Goal: Information Seeking & Learning: Check status

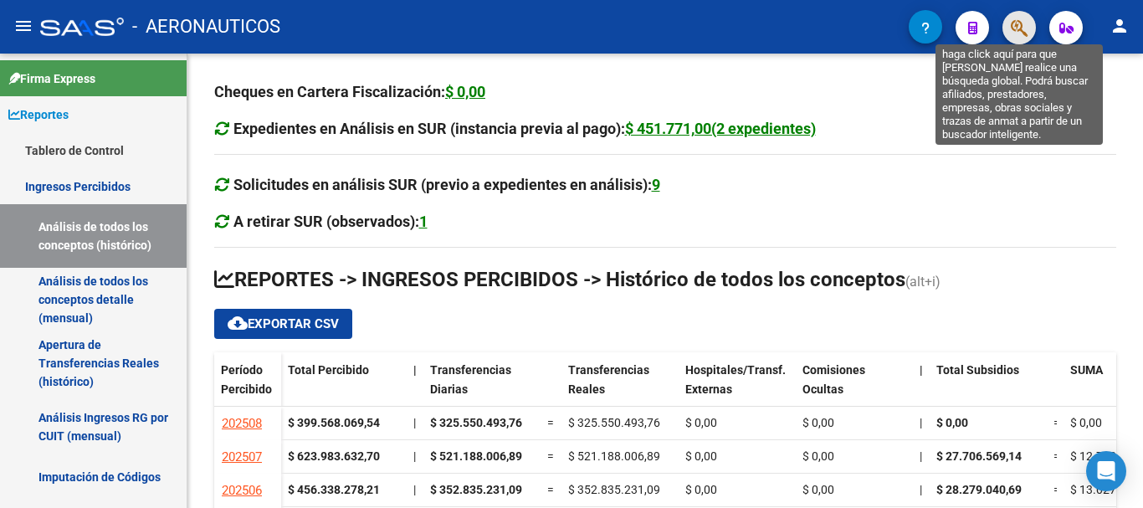
click at [1015, 28] on icon "button" at bounding box center [1019, 27] width 17 height 19
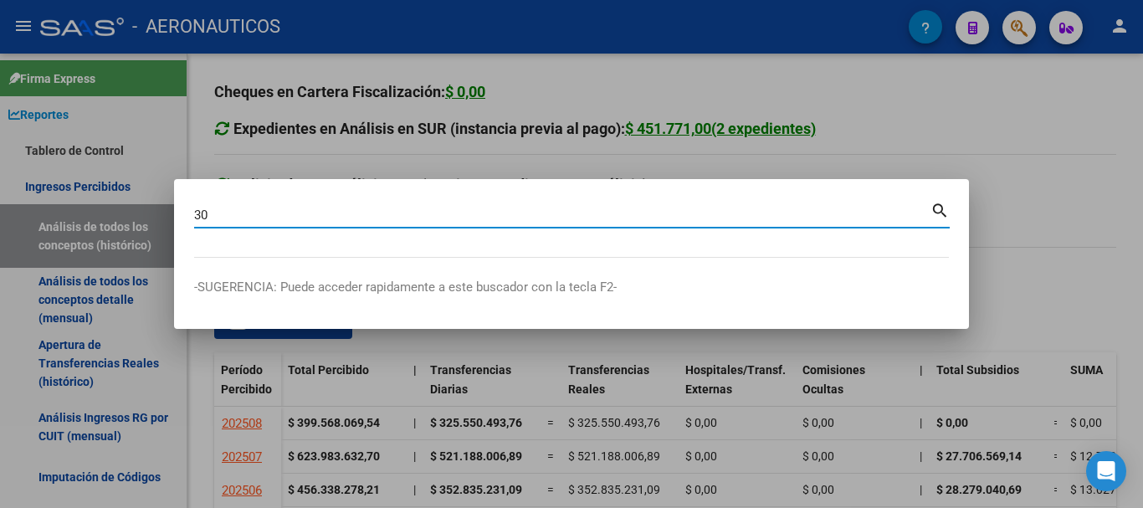
type input "3"
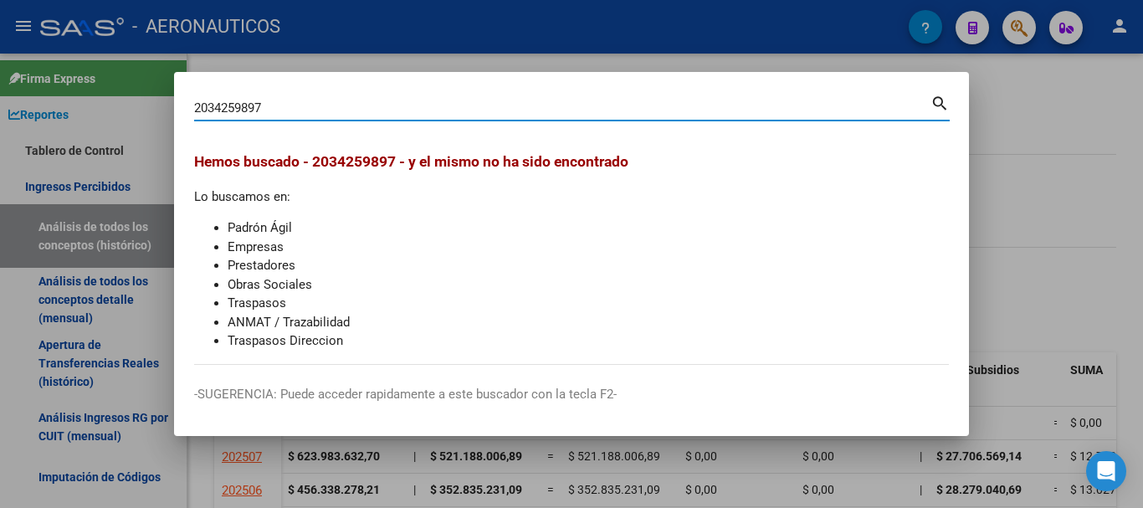
drag, startPoint x: 265, startPoint y: 106, endPoint x: 166, endPoint y: 100, distance: 99.8
click at [166, 100] on div "2034259897 Buscar (apellido, dni, cuil, nro traspaso, cuit, obra social) search…" at bounding box center [571, 254] width 1143 height 508
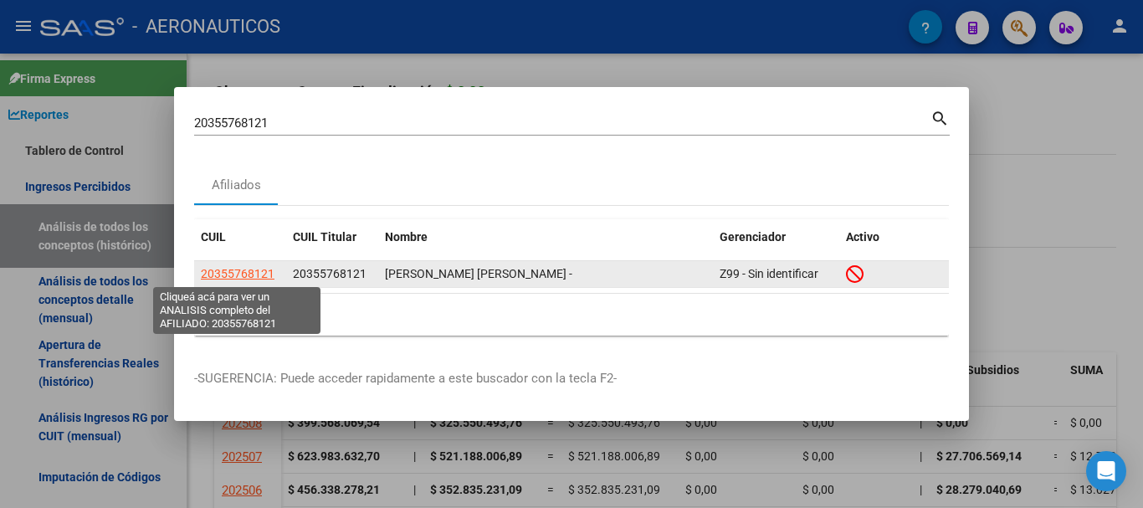
click at [238, 273] on span "20355768121" at bounding box center [238, 273] width 74 height 13
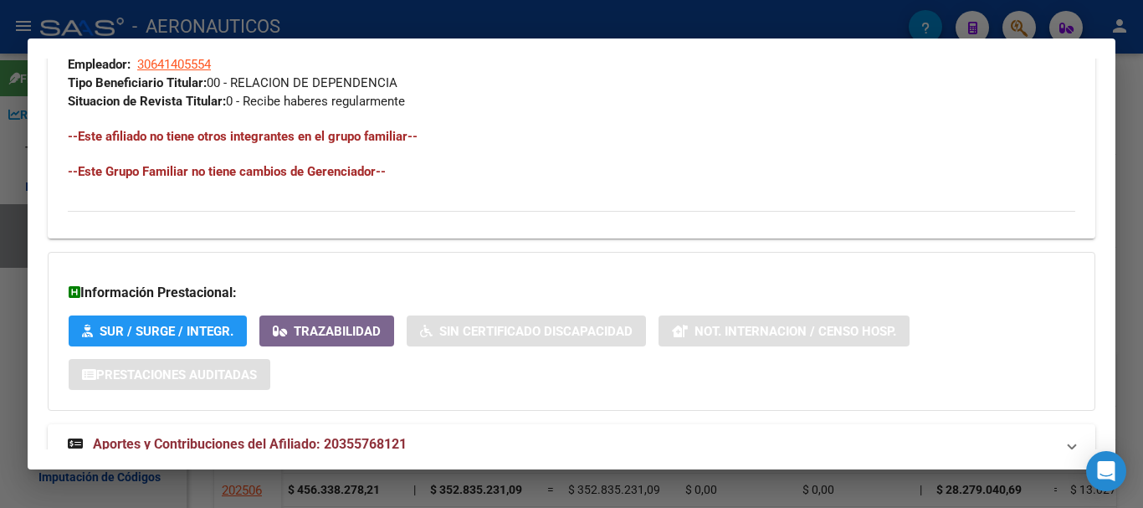
scroll to position [960, 0]
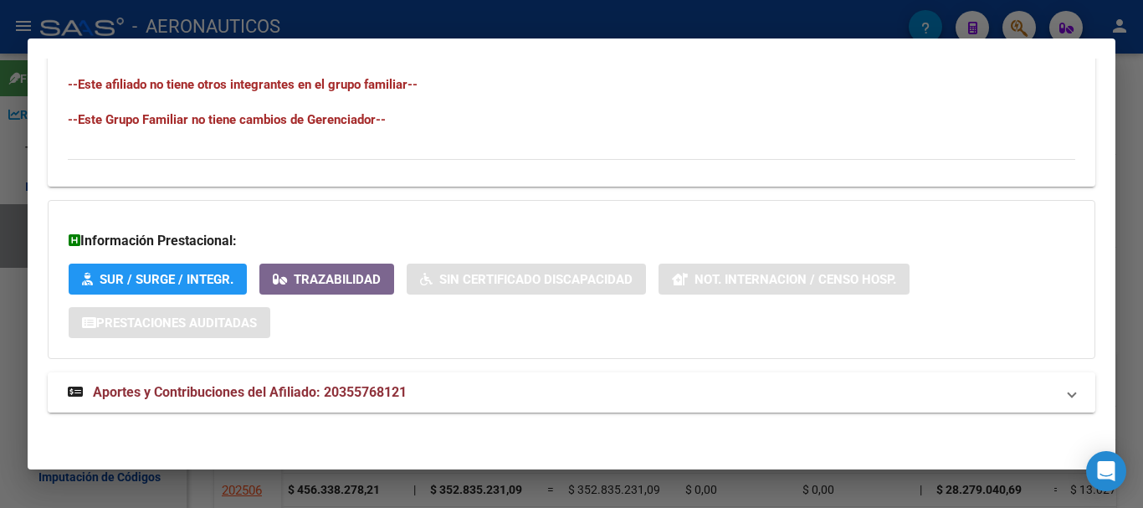
click at [1069, 394] on span at bounding box center [1072, 393] width 7 height 20
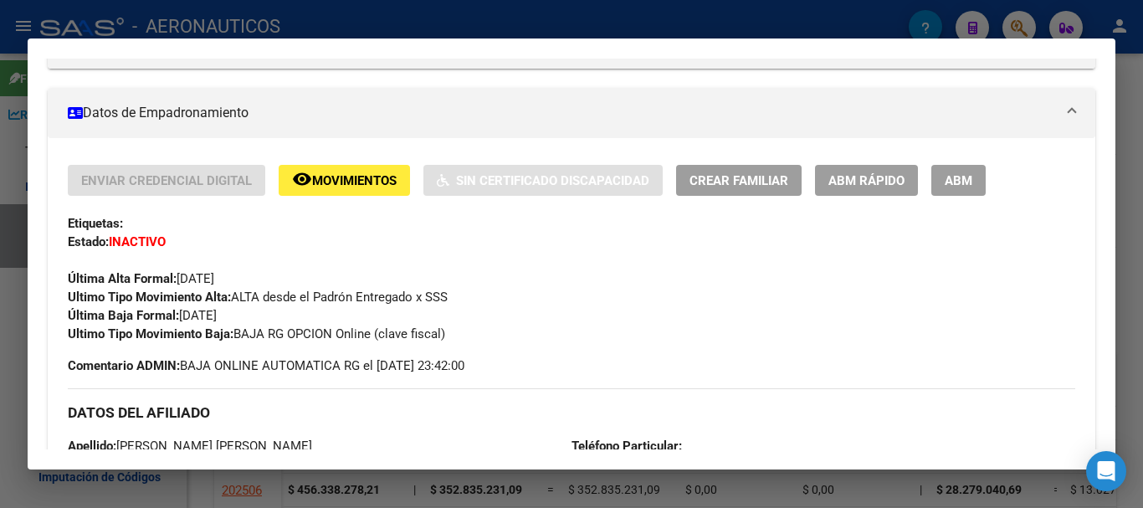
scroll to position [207, 0]
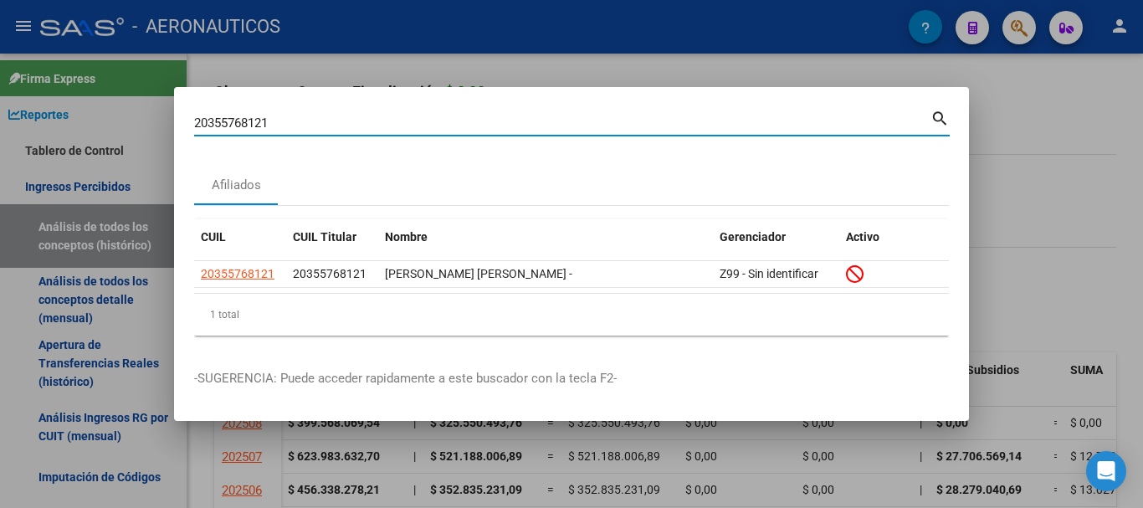
drag, startPoint x: 275, startPoint y: 121, endPoint x: 182, endPoint y: 121, distance: 93.7
click at [182, 121] on mat-dialog-content "20355768121 Buscar (apellido, dni, cuil, [PERSON_NAME], cuit, obra social) sear…" at bounding box center [571, 228] width 795 height 242
type input "20342598987"
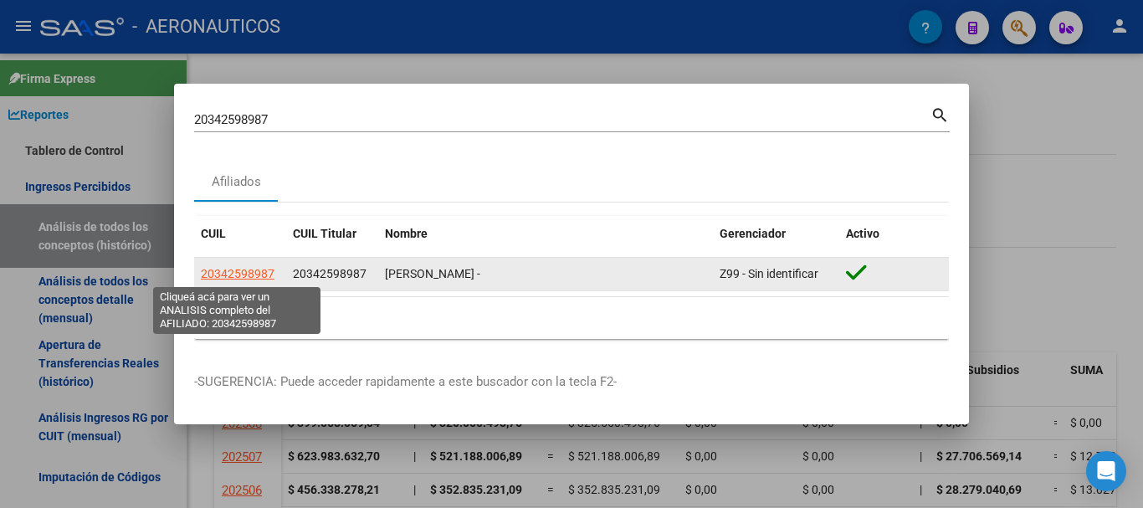
click at [259, 275] on span "20342598987" at bounding box center [238, 273] width 74 height 13
type textarea "20342598987"
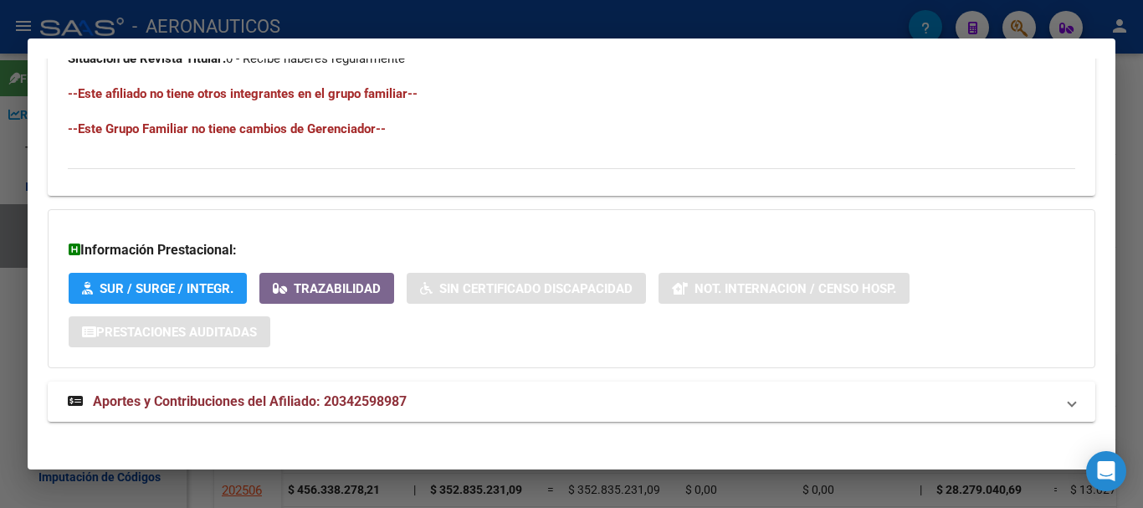
scroll to position [923, 0]
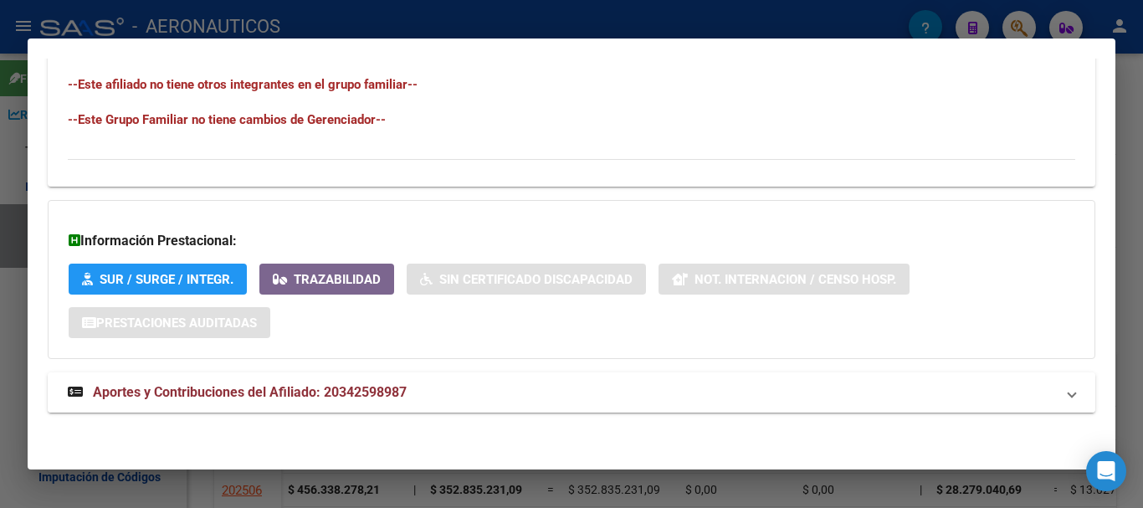
click at [1069, 394] on span at bounding box center [1072, 393] width 7 height 20
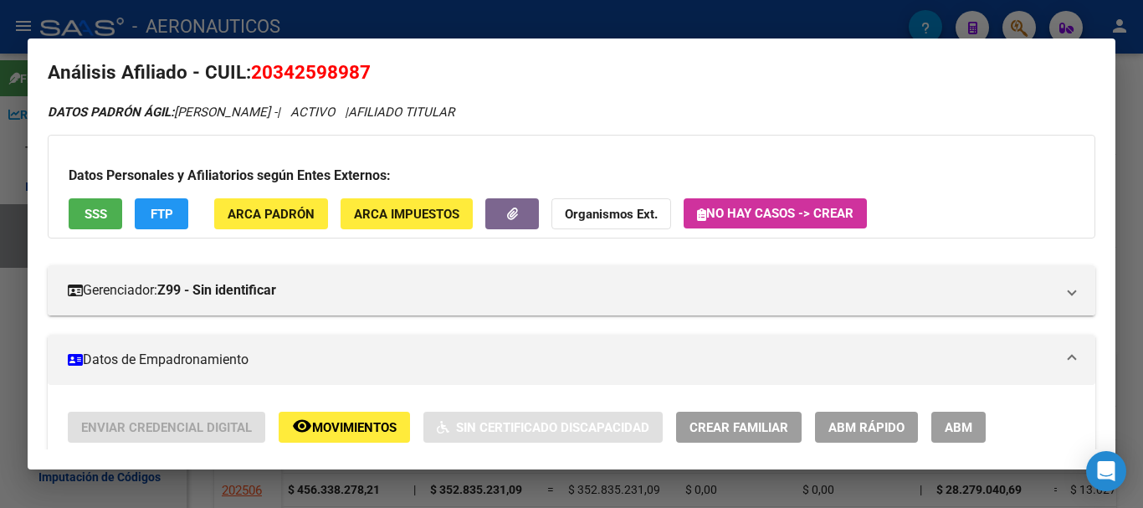
scroll to position [0, 0]
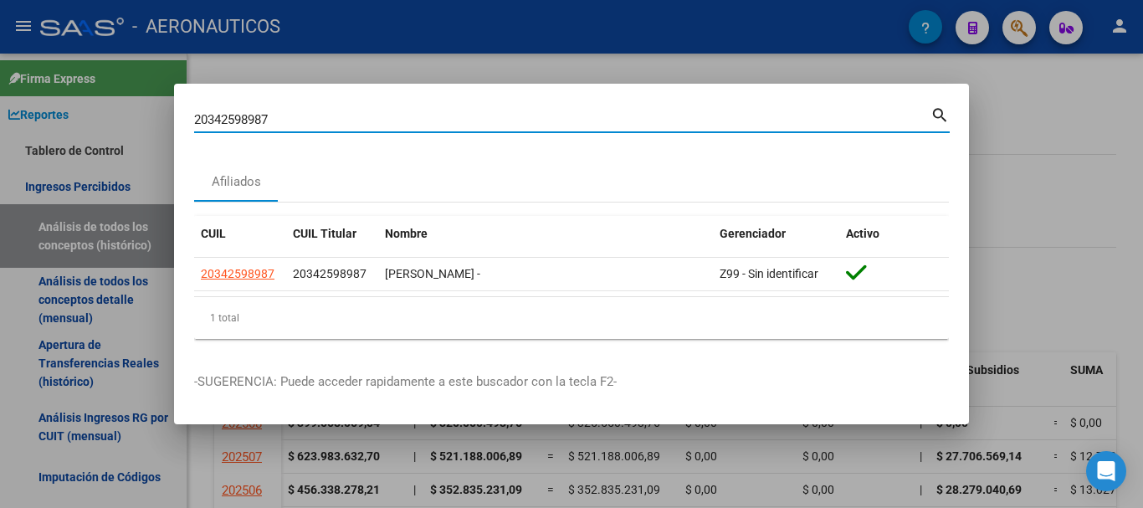
drag, startPoint x: 276, startPoint y: 121, endPoint x: 130, endPoint y: 121, distance: 146.5
click at [130, 121] on div "20342598987 Buscar (apellido, dni, cuil, nro traspaso, cuit, obra social) searc…" at bounding box center [571, 254] width 1143 height 508
type input "20355768121"
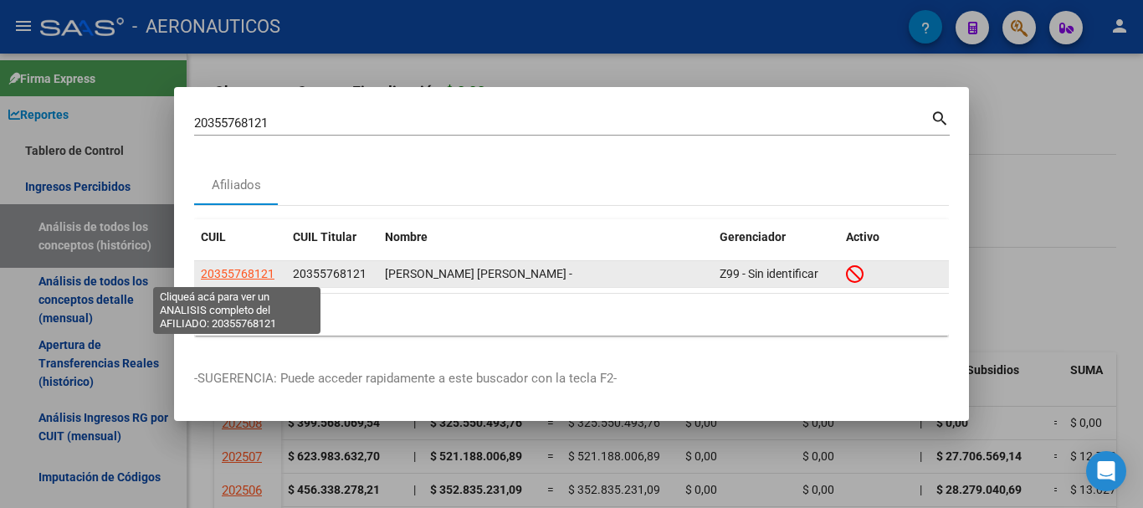
click at [250, 273] on span "20355768121" at bounding box center [238, 273] width 74 height 13
type textarea "20355768121"
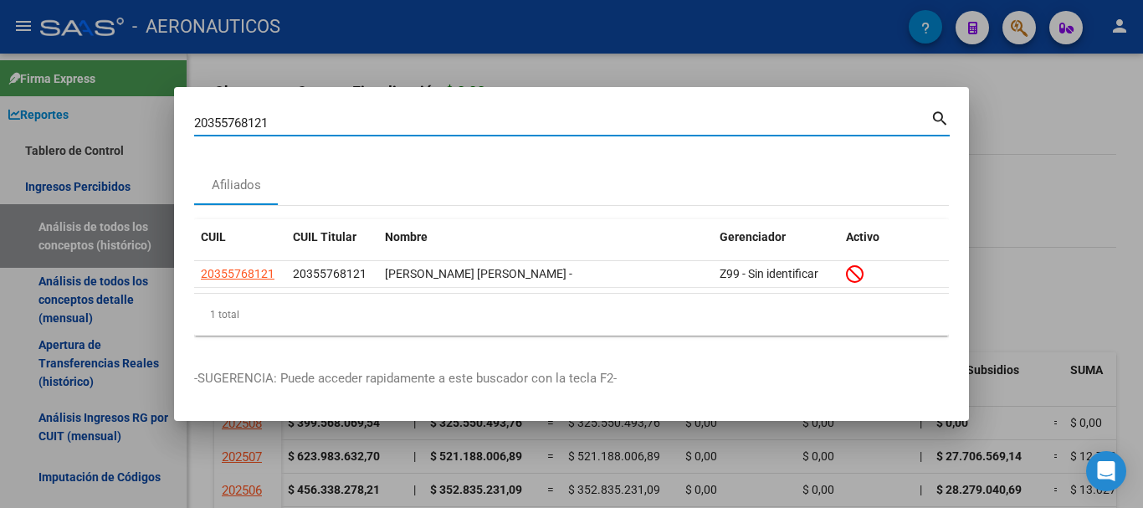
drag, startPoint x: 287, startPoint y: 123, endPoint x: 147, endPoint y: 123, distance: 139.8
click at [147, 123] on div "20355768121 Buscar (apellido, dni, cuil, nro traspaso, cuit, obra social) searc…" at bounding box center [571, 254] width 1143 height 508
type input "20364831731"
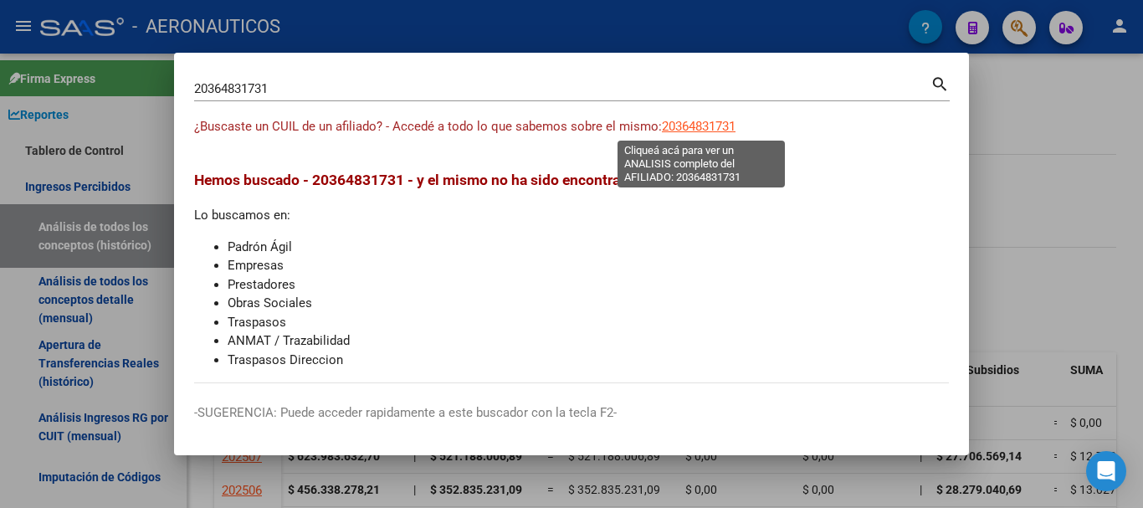
click at [696, 127] on span "20364831731" at bounding box center [699, 126] width 74 height 15
type textarea "20364831731"
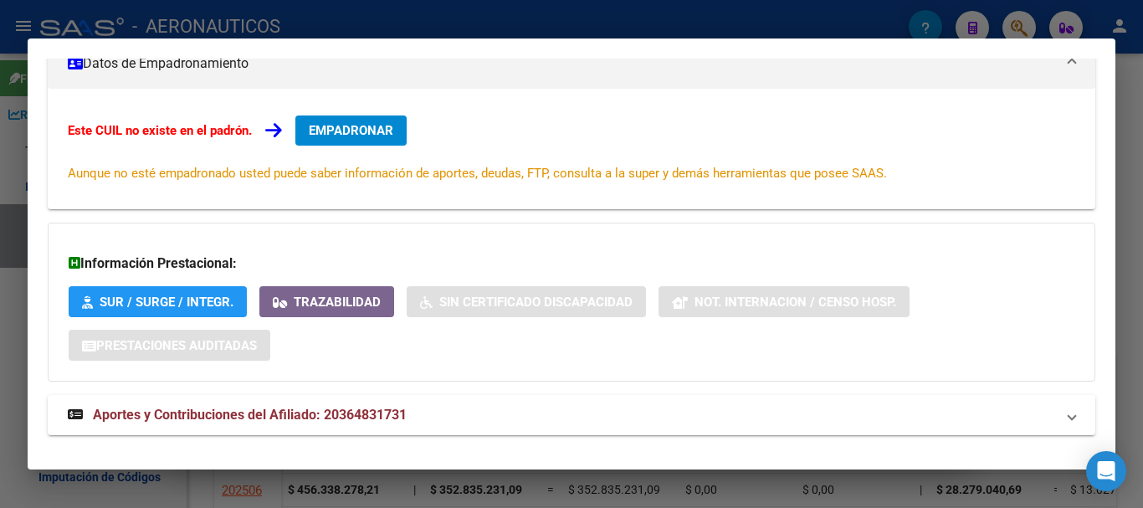
scroll to position [275, 0]
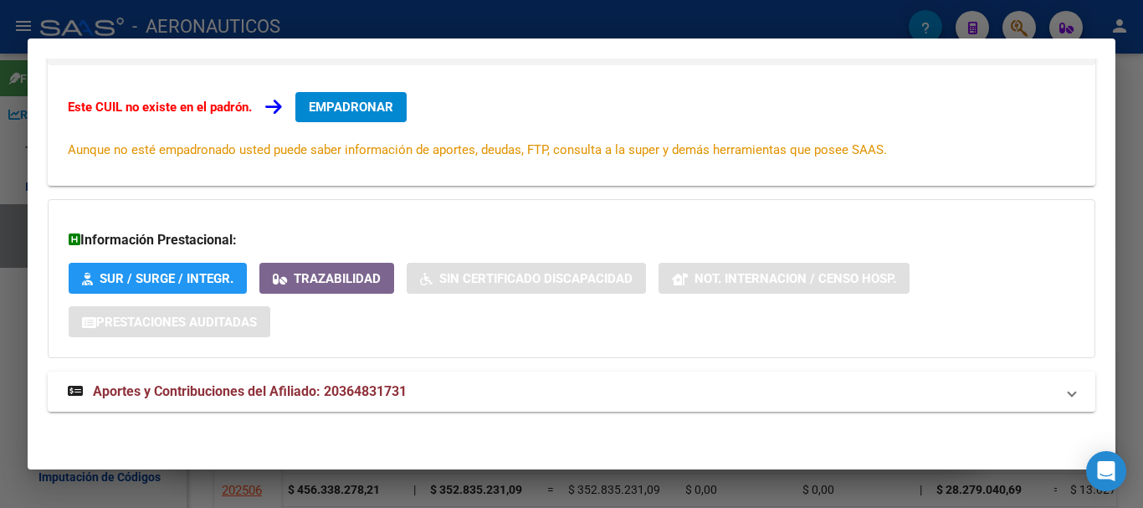
click at [1069, 391] on span at bounding box center [1072, 392] width 7 height 20
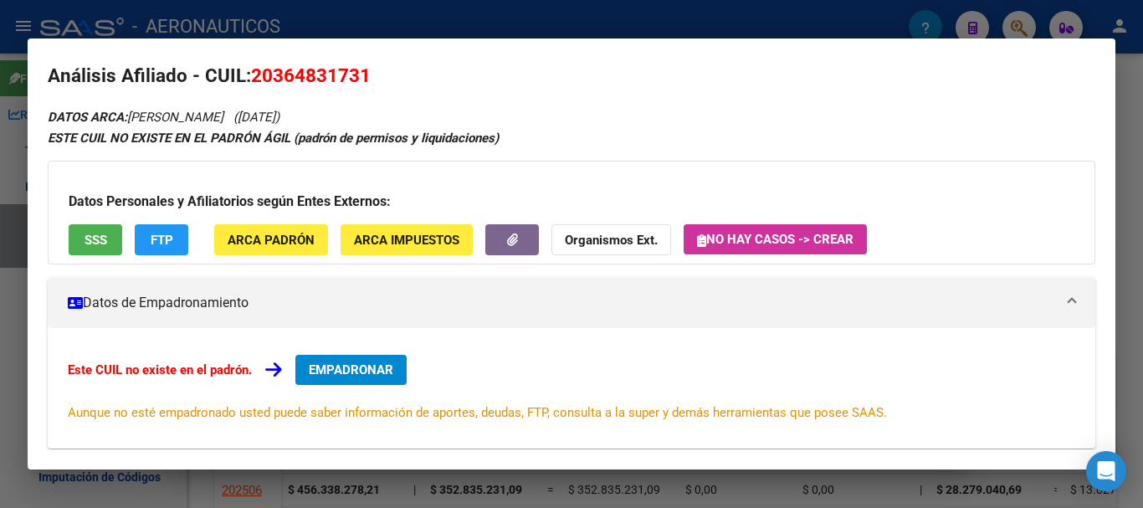
scroll to position [0, 0]
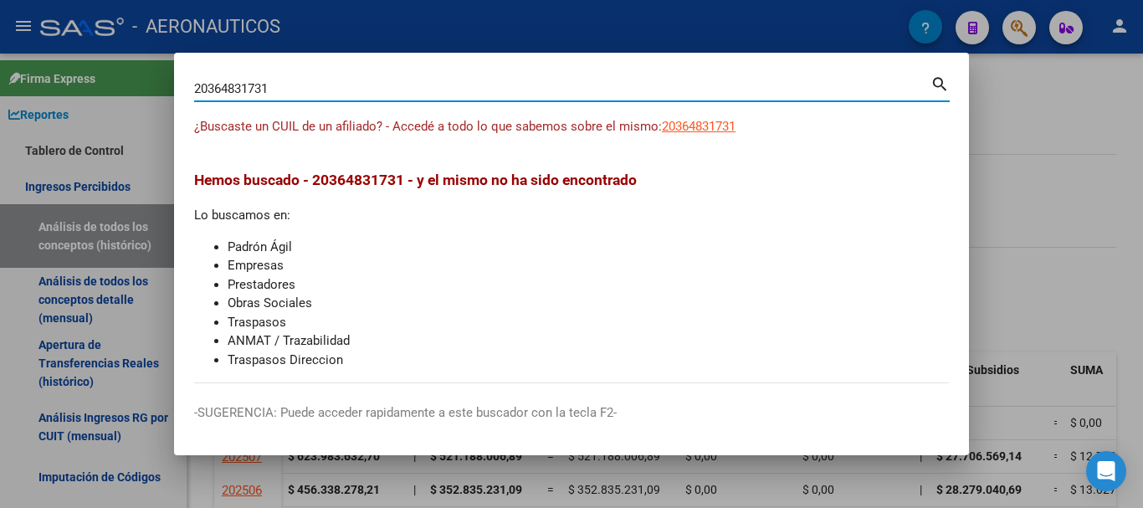
drag, startPoint x: 284, startPoint y: 82, endPoint x: 183, endPoint y: 84, distance: 100.5
click at [183, 84] on mat-dialog-content "20364831731 Buscar (apellido, dni, cuil, nro traspaso, cuit, obra social) searc…" at bounding box center [571, 228] width 795 height 311
type input "27321119749"
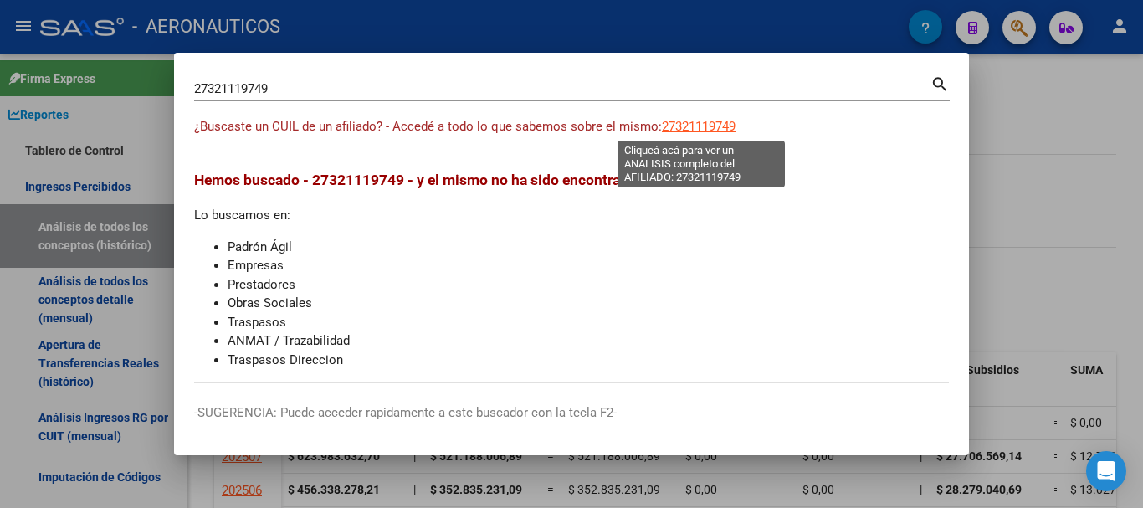
click at [692, 127] on span "27321119749" at bounding box center [699, 126] width 74 height 15
type textarea "27321119749"
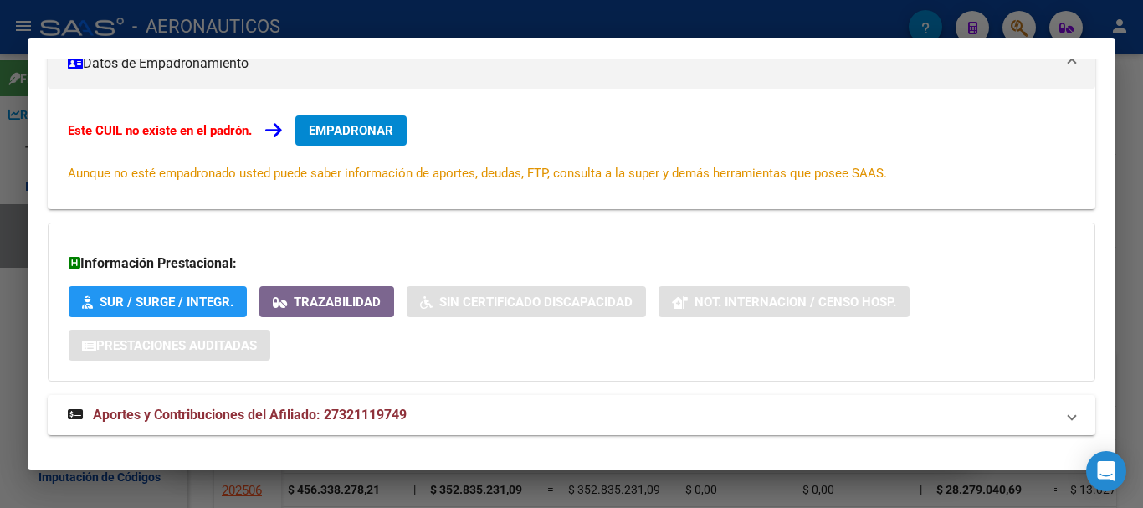
scroll to position [275, 0]
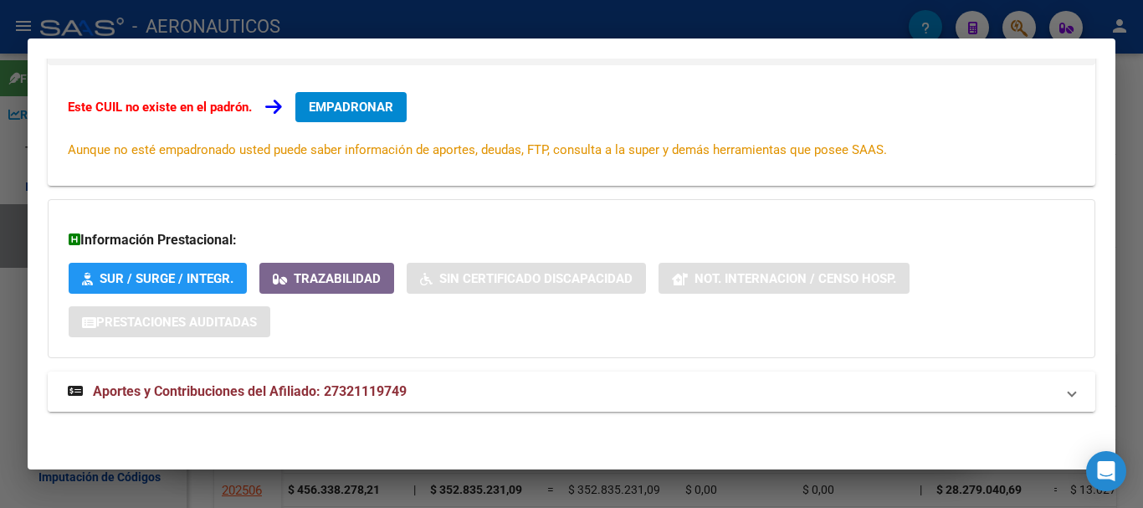
click at [1069, 393] on span at bounding box center [1072, 392] width 7 height 20
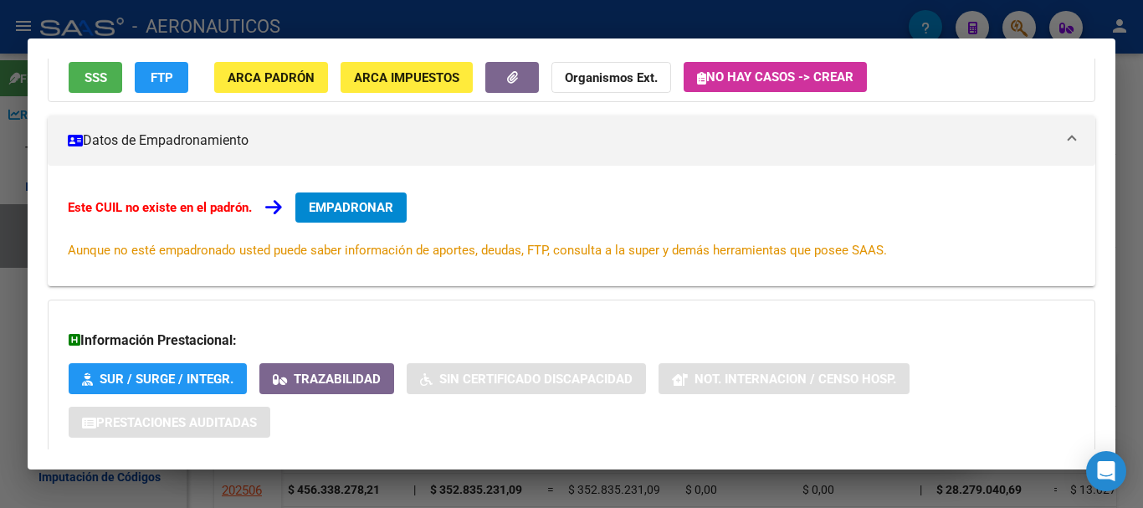
scroll to position [0, 0]
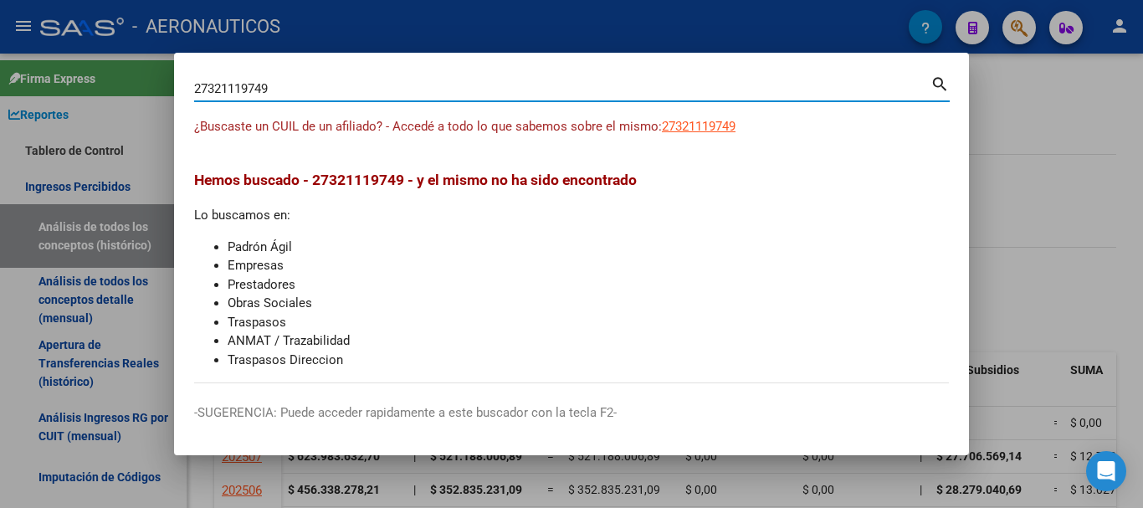
drag, startPoint x: 286, startPoint y: 85, endPoint x: 162, endPoint y: 78, distance: 124.1
click at [162, 78] on div "27321119749 Buscar (apellido, dni, cuil, nro traspaso, cuit, obra social) searc…" at bounding box center [571, 254] width 1143 height 508
type input "23310889369"
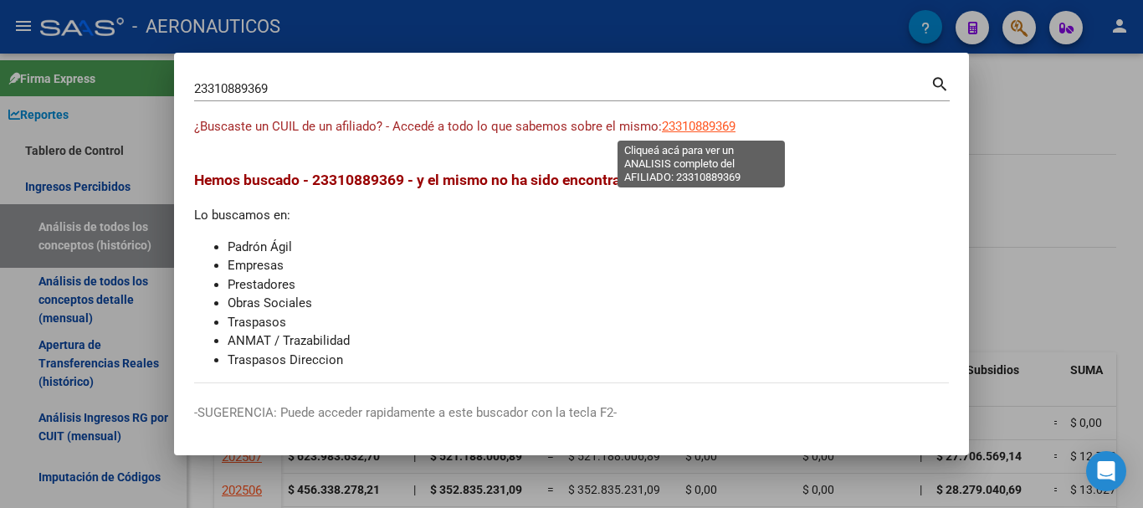
click at [692, 129] on span "23310889369" at bounding box center [699, 126] width 74 height 15
type textarea "23310889369"
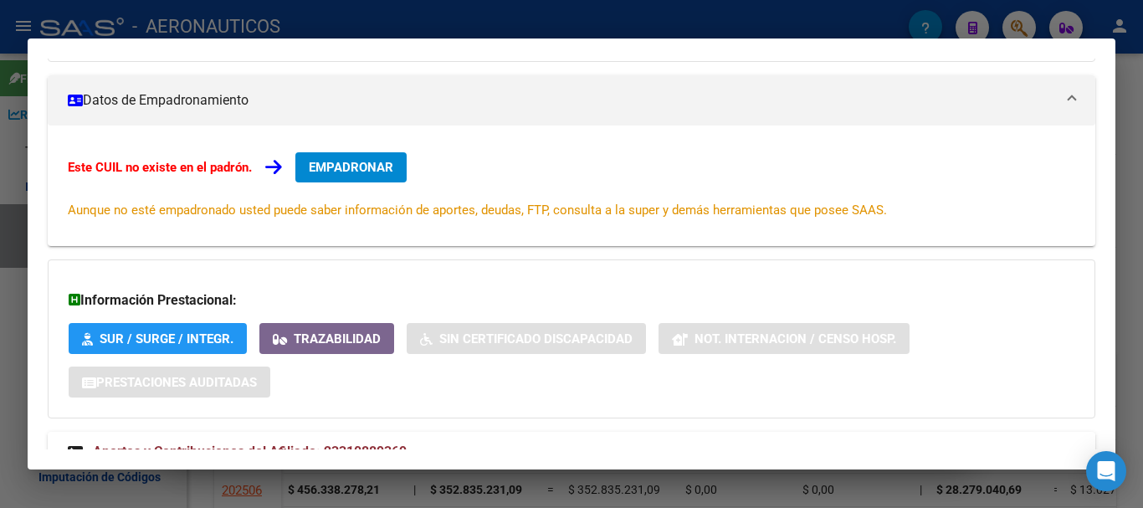
scroll to position [275, 0]
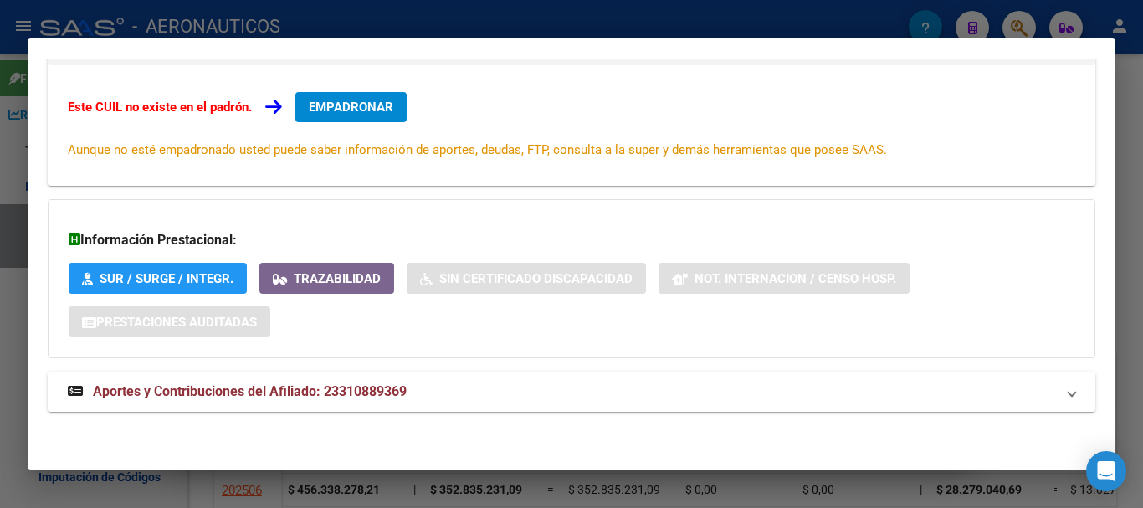
click at [1069, 393] on span at bounding box center [1072, 392] width 7 height 20
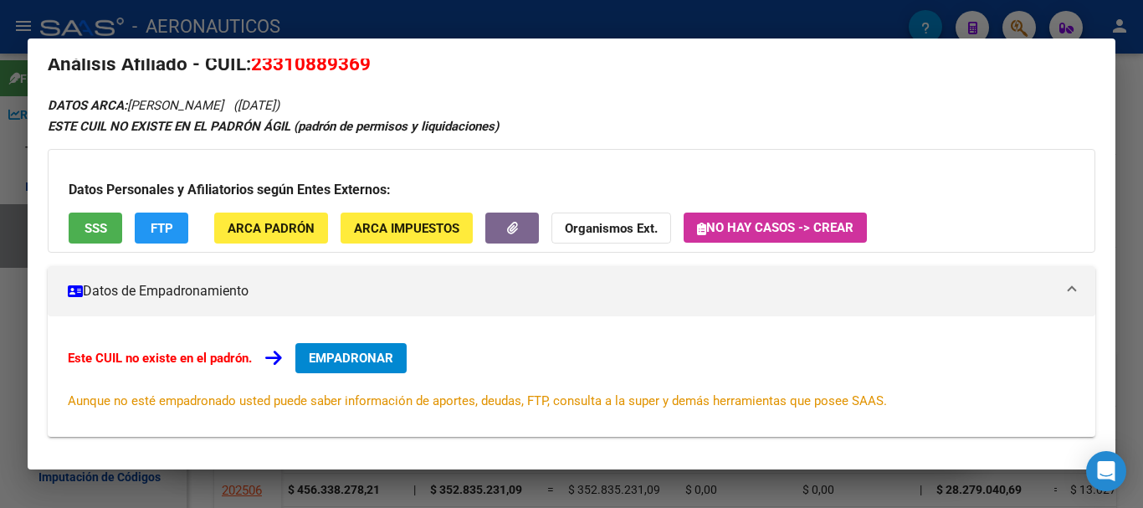
scroll to position [0, 0]
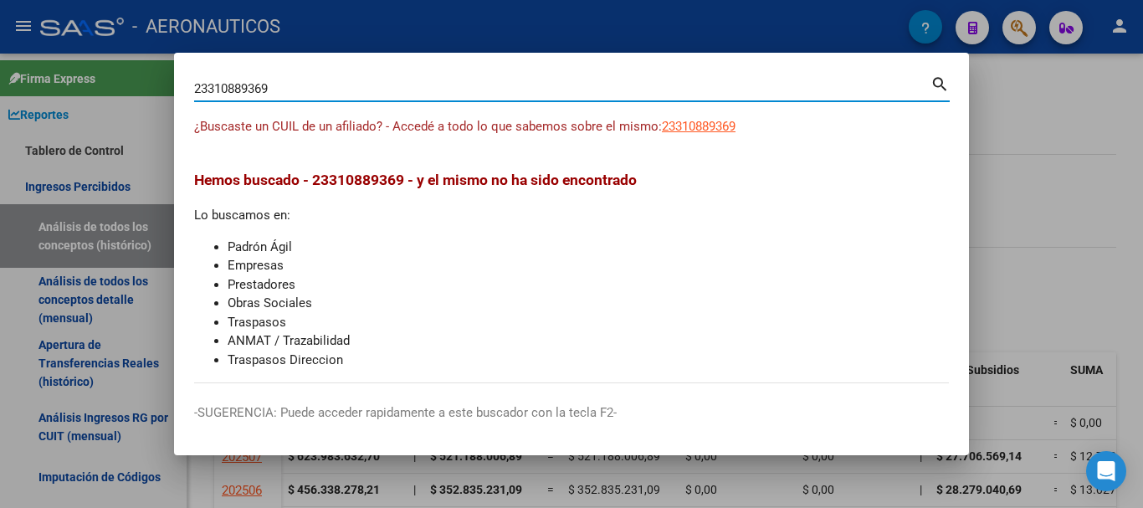
drag, startPoint x: 300, startPoint y: 87, endPoint x: 152, endPoint y: 87, distance: 149.0
click at [152, 87] on div "23310889369 Buscar (apellido, dni, cuil, nro traspaso, cuit, obra social) searc…" at bounding box center [571, 254] width 1143 height 508
type input "27254772696"
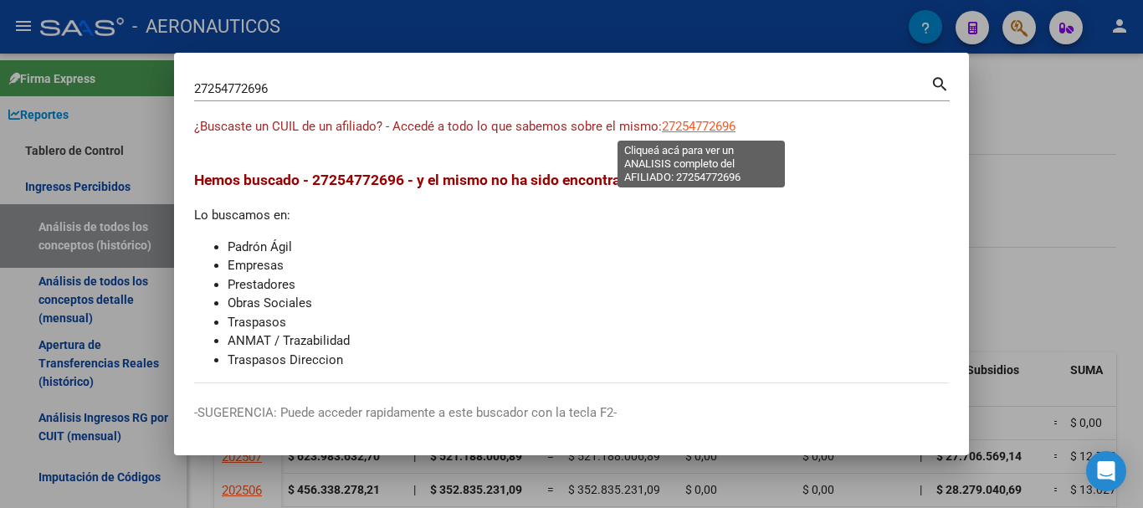
click at [698, 126] on span "27254772696" at bounding box center [699, 126] width 74 height 15
type textarea "27254772696"
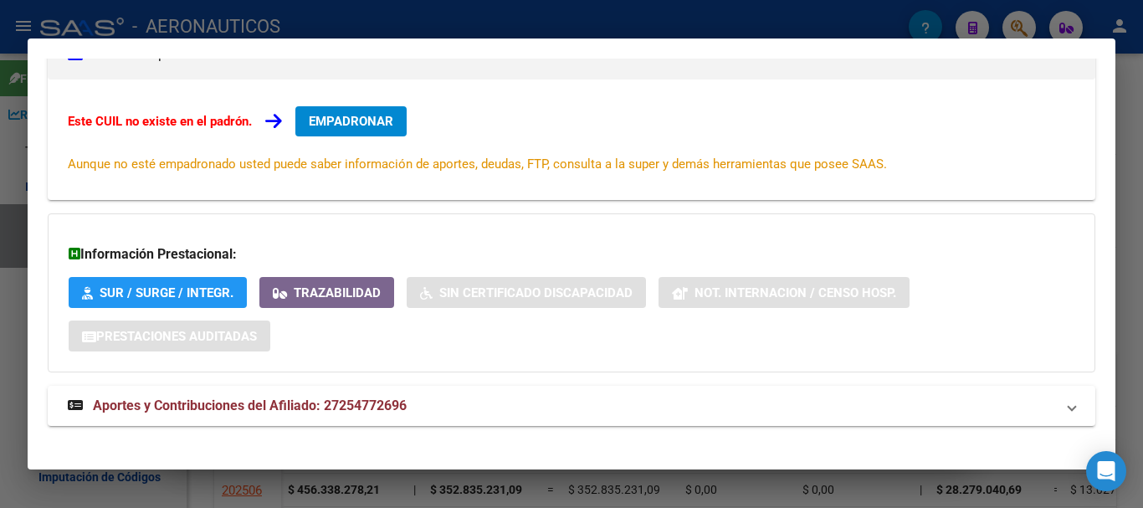
scroll to position [275, 0]
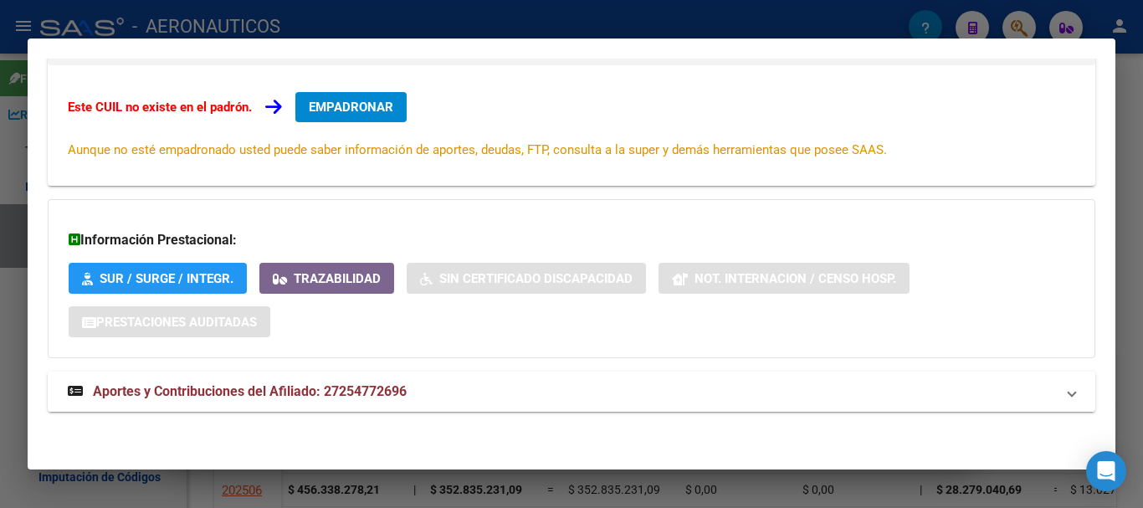
click at [1069, 392] on span at bounding box center [1072, 392] width 7 height 20
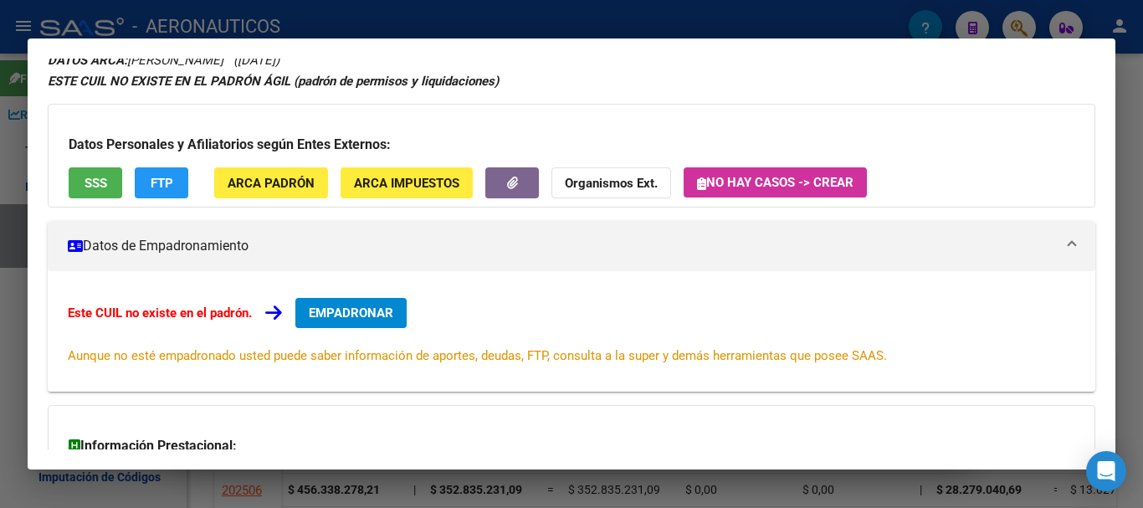
scroll to position [0, 0]
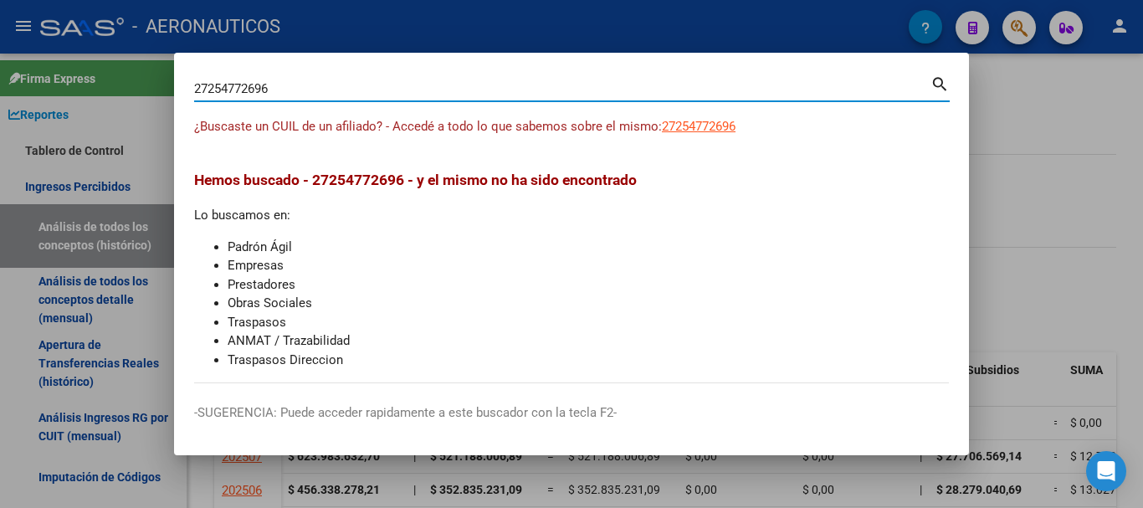
drag, startPoint x: 290, startPoint y: 89, endPoint x: 181, endPoint y: 91, distance: 108.8
click at [181, 91] on mat-dialog-content "27254772696 Buscar (apellido, dni, cuil, nro traspaso, cuit, obra social) searc…" at bounding box center [571, 228] width 795 height 311
type input "20367271486"
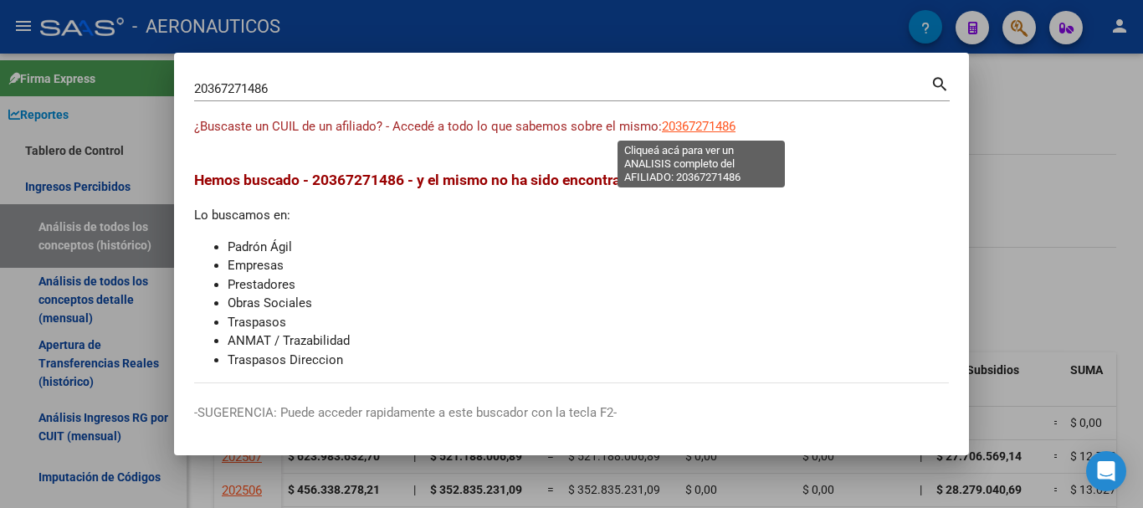
click at [686, 126] on span "20367271486" at bounding box center [699, 126] width 74 height 15
type textarea "20367271486"
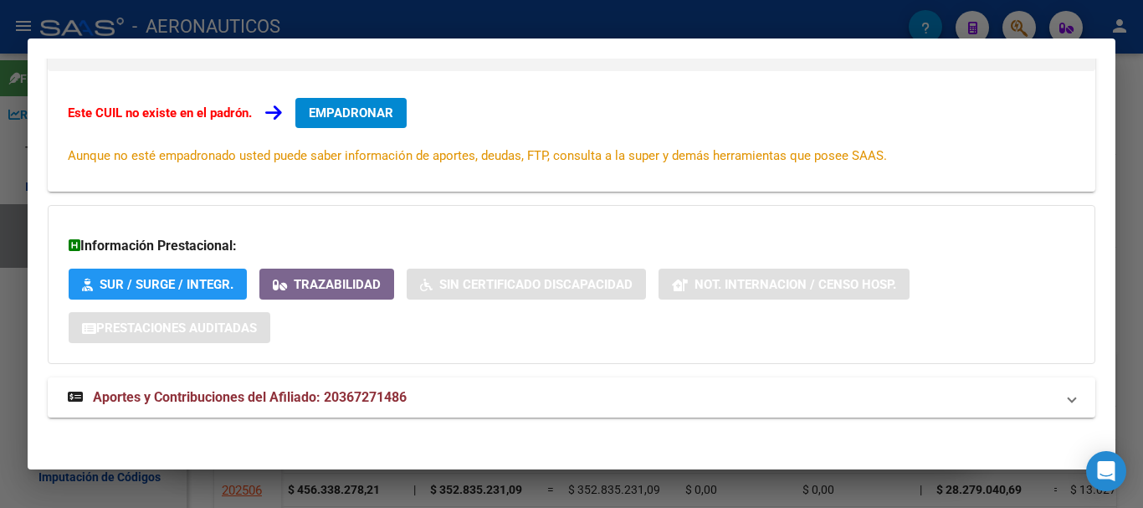
scroll to position [275, 0]
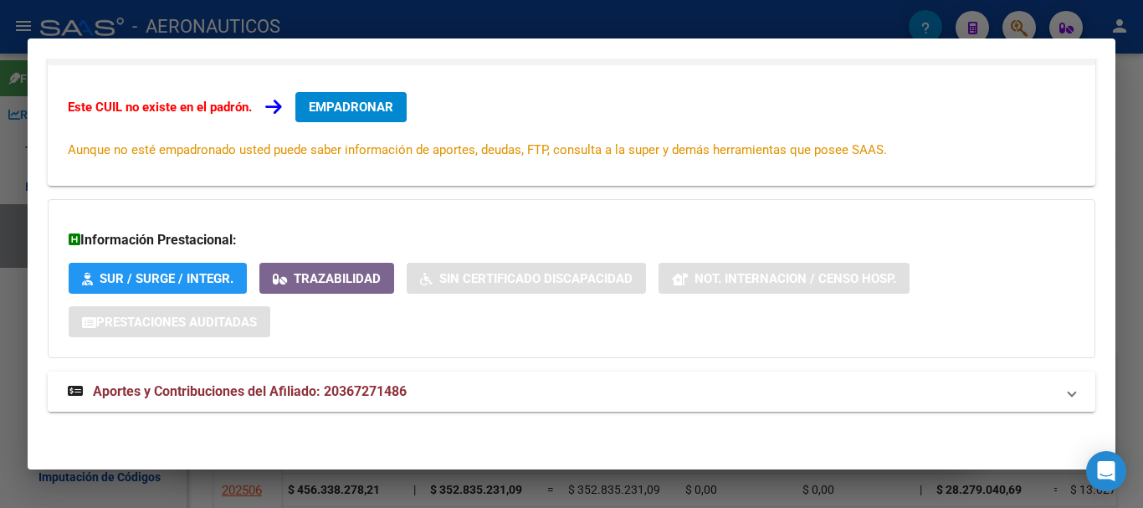
click at [1069, 394] on span at bounding box center [1072, 392] width 7 height 20
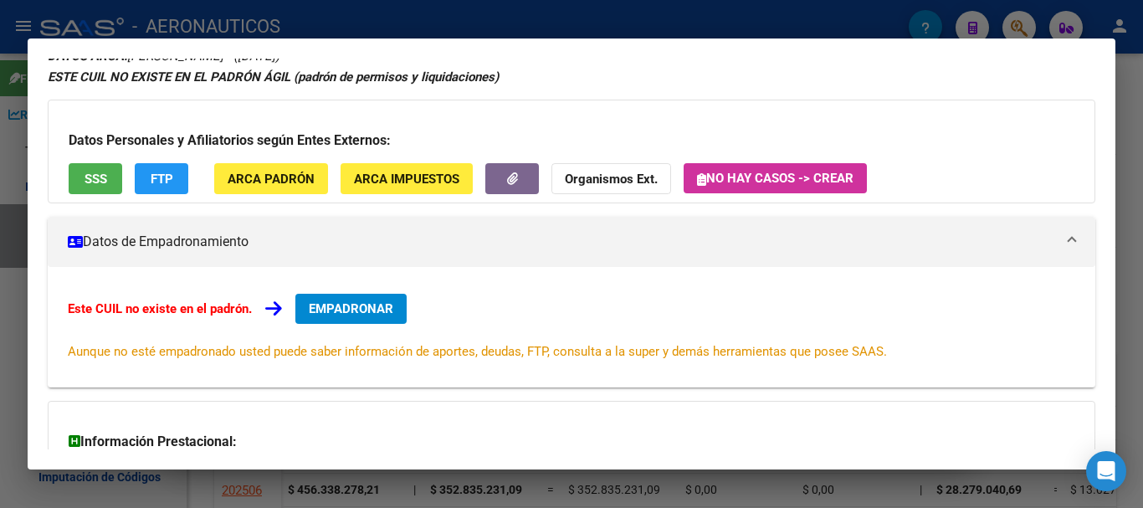
scroll to position [0, 0]
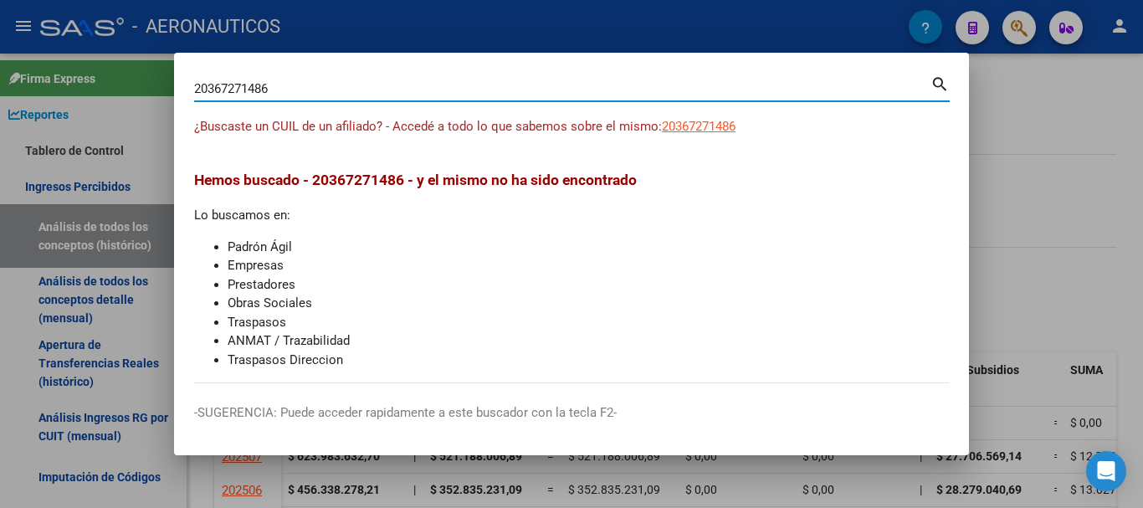
drag, startPoint x: 280, startPoint y: 85, endPoint x: 152, endPoint y: 85, distance: 128.9
click at [152, 85] on div "20367271486 Buscar (apellido, dni, cuil, nro traspaso, cuit, obra social) searc…" at bounding box center [571, 254] width 1143 height 508
type input "20429309124"
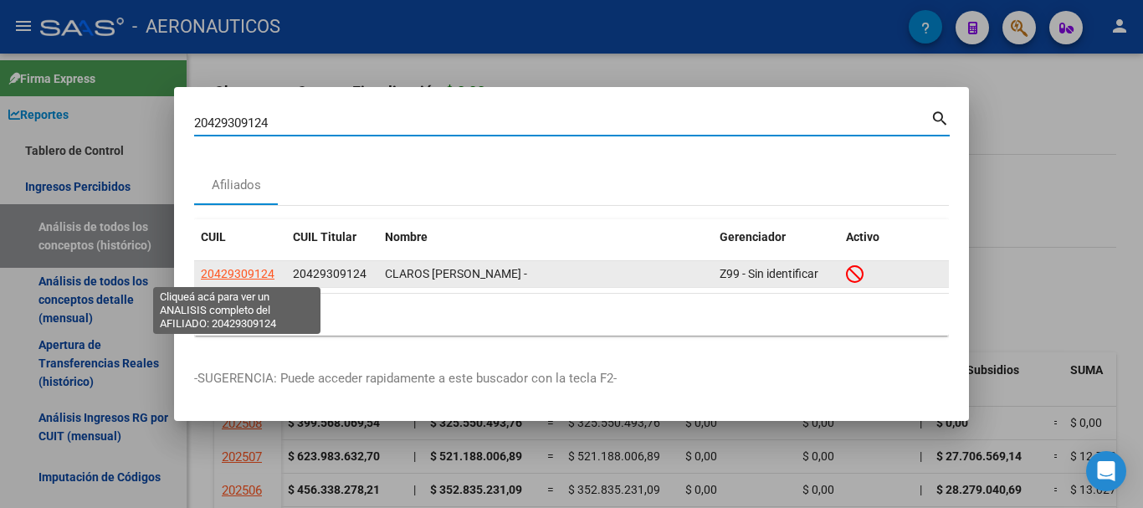
click at [236, 275] on span "20429309124" at bounding box center [238, 273] width 74 height 13
type textarea "20429309124"
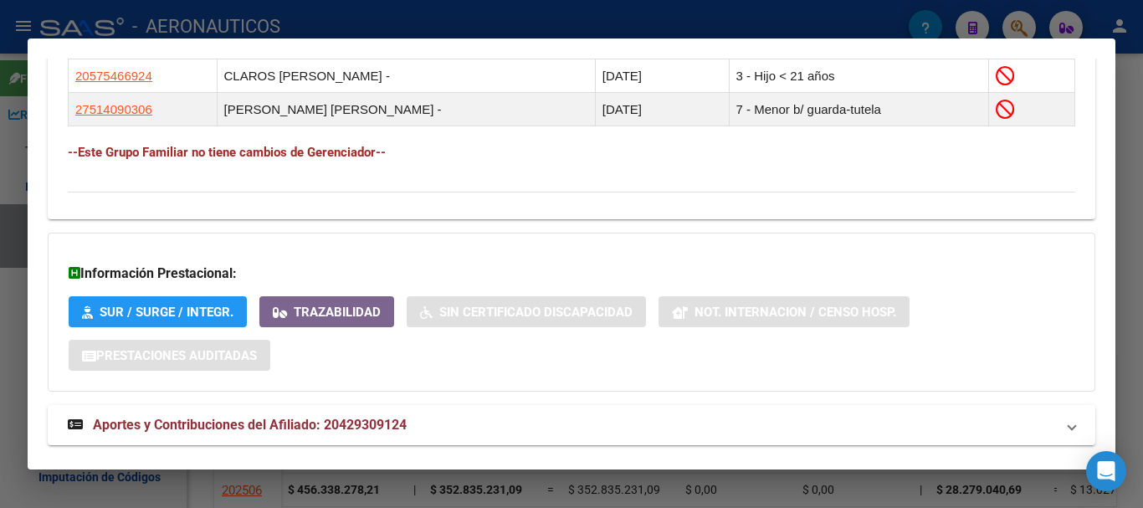
scroll to position [1080, 0]
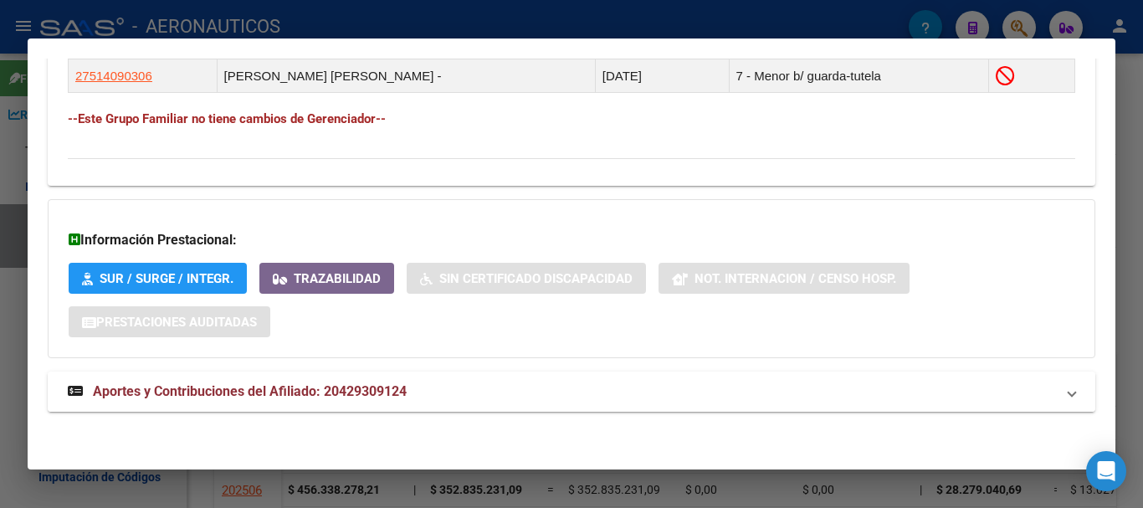
click at [1069, 393] on span at bounding box center [1072, 392] width 7 height 20
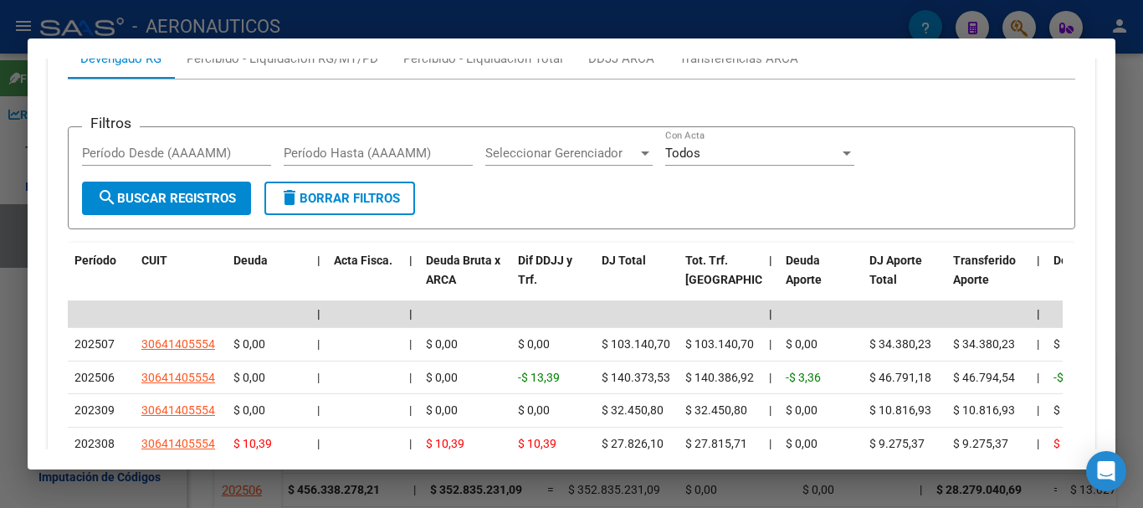
scroll to position [1596, 0]
